Goal: Task Accomplishment & Management: Manage account settings

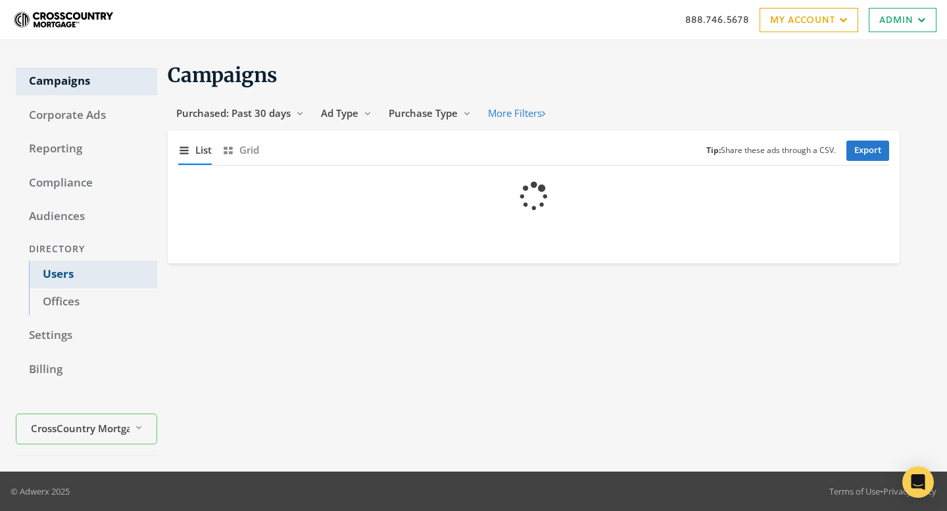
click at [68, 271] on link "Users" at bounding box center [93, 275] width 128 height 28
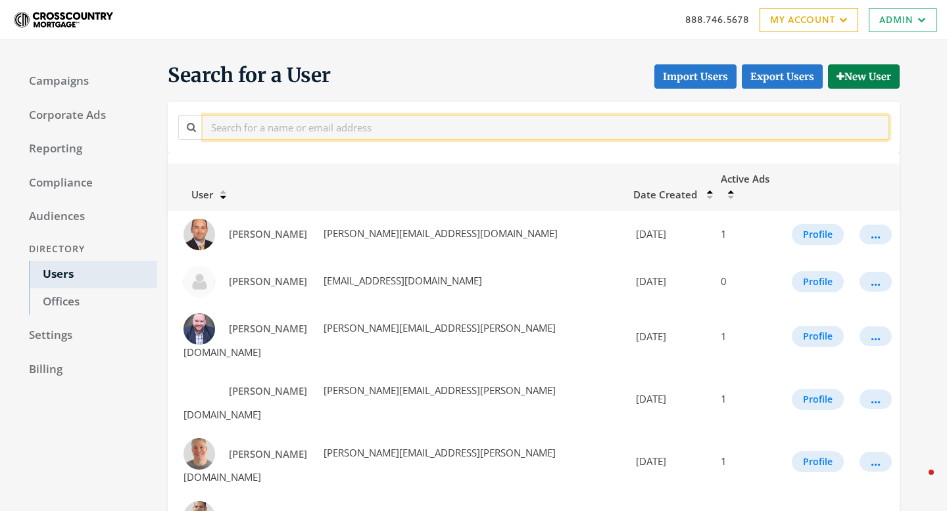
click at [335, 128] on input "text" at bounding box center [546, 127] width 686 height 24
type input "[PERSON_NAME]"
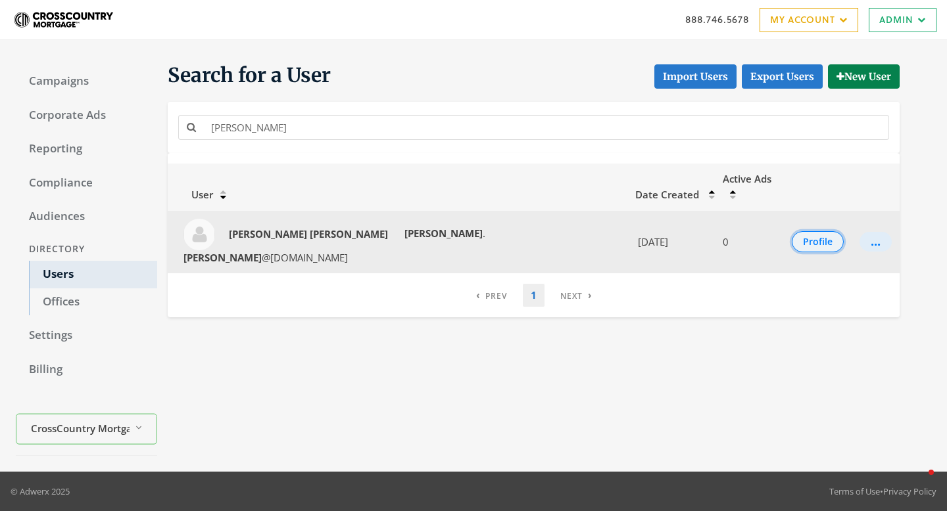
click at [806, 231] on button "Profile" at bounding box center [817, 241] width 52 height 21
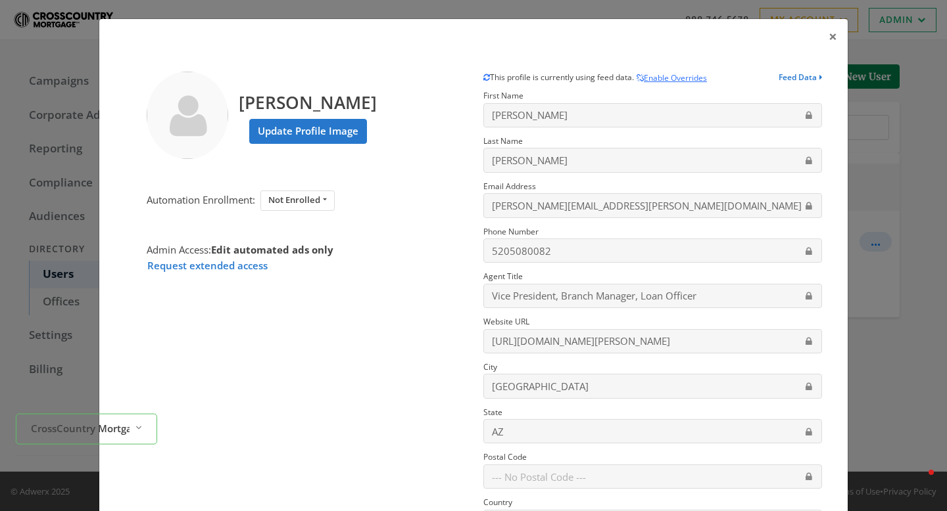
scroll to position [143, 0]
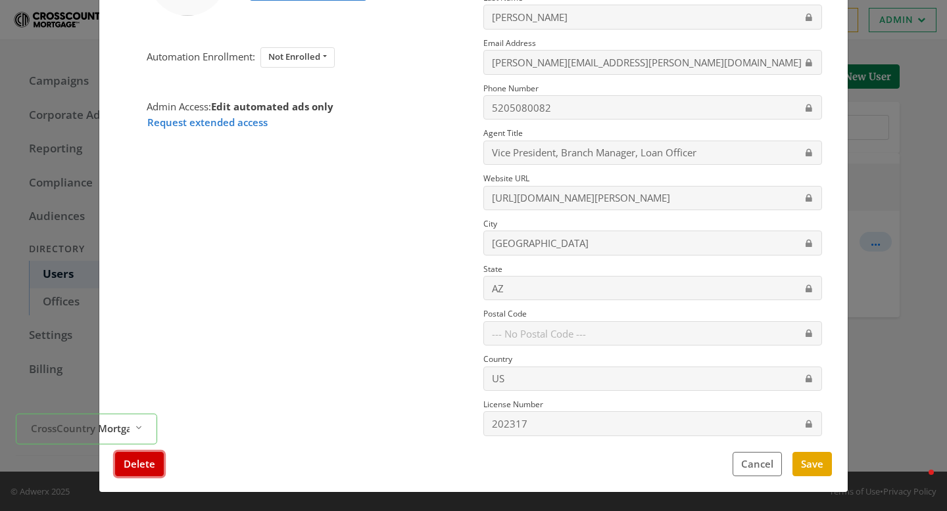
click at [138, 472] on button "Delete" at bounding box center [139, 464] width 49 height 24
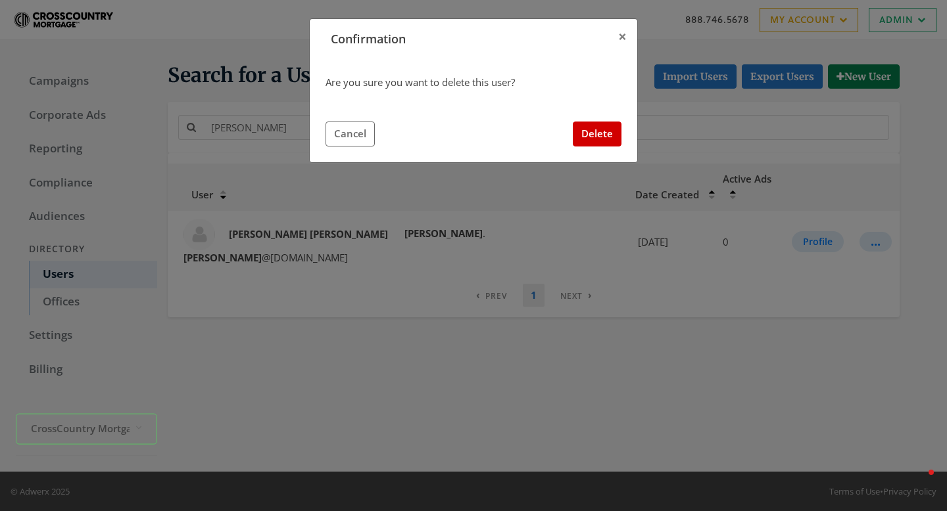
click at [592, 146] on div "Are you sure you want to delete this user? Cancel Delete" at bounding box center [473, 110] width 327 height 103
click at [594, 137] on button "Delete" at bounding box center [597, 134] width 49 height 24
